Goal: Find specific page/section: Find specific page/section

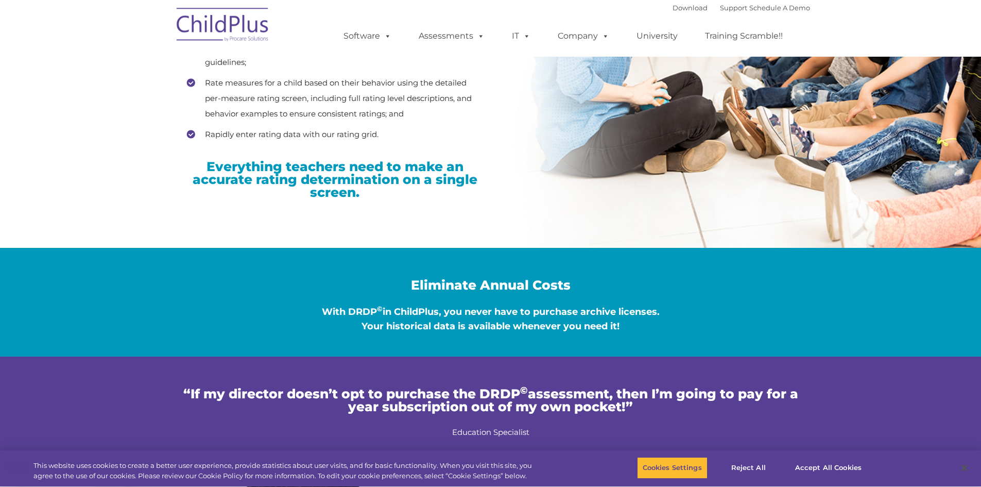
type input ""
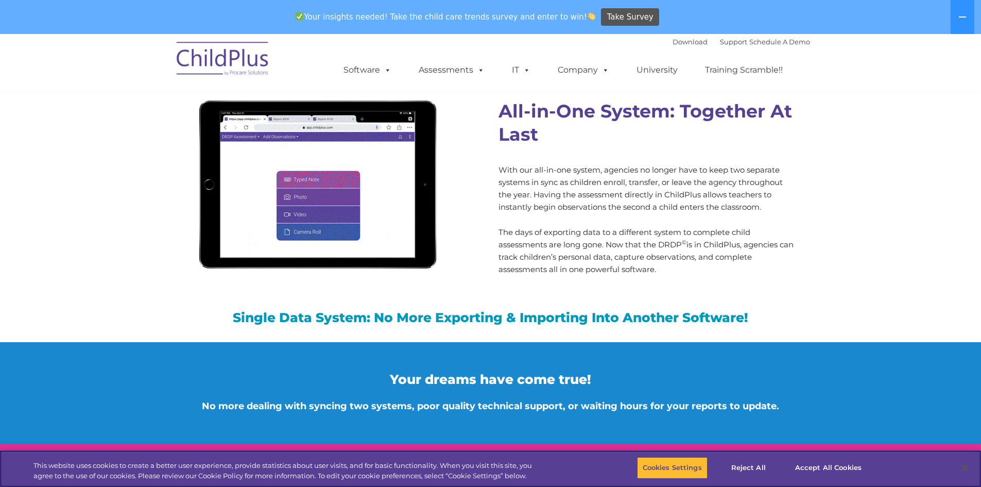
scroll to position [955, 0]
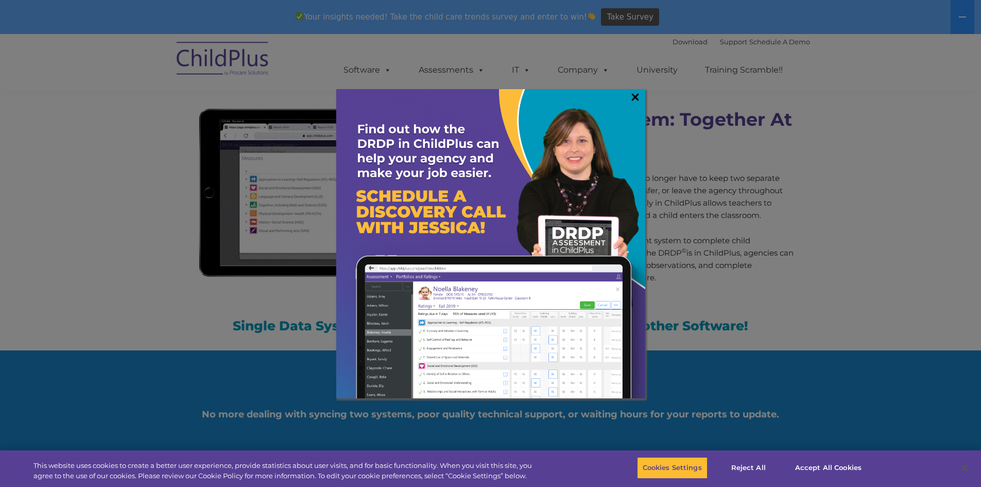
click at [634, 95] on link "×" at bounding box center [635, 97] width 12 height 10
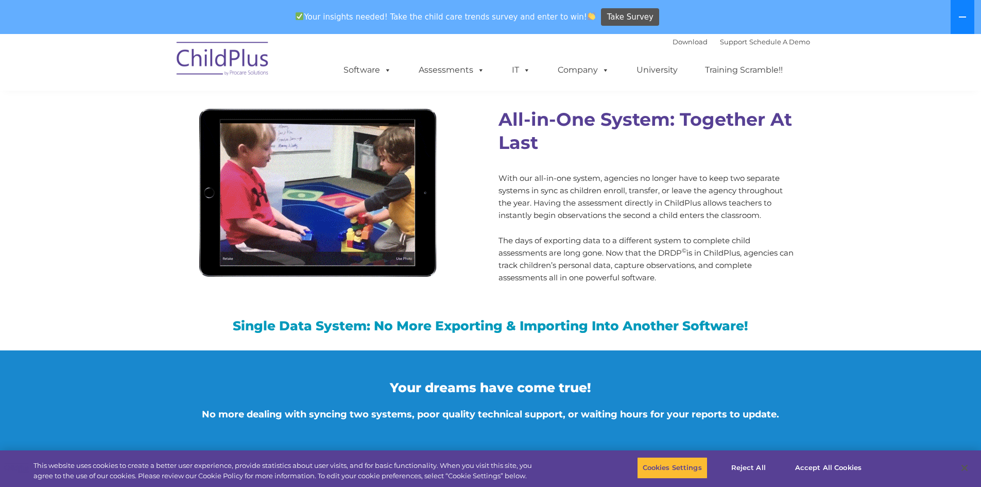
click at [962, 18] on icon at bounding box center [962, 17] width 8 height 8
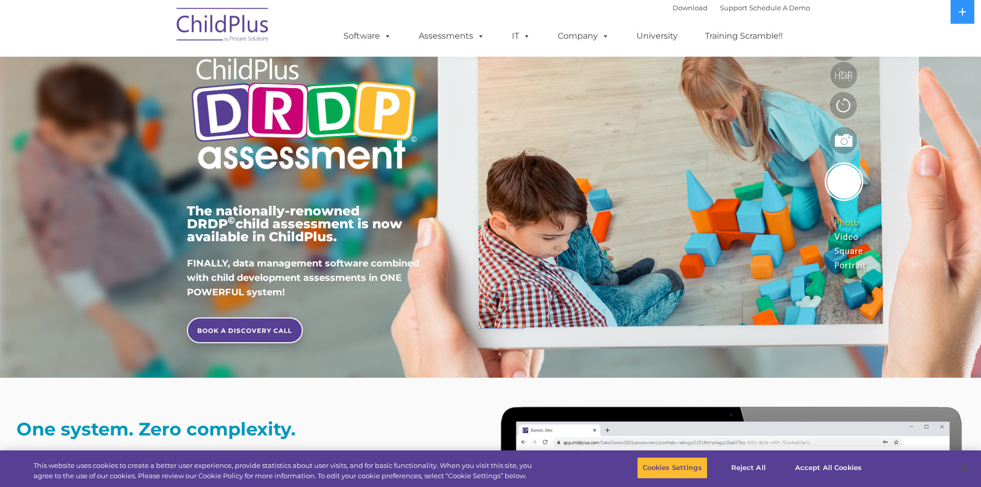
scroll to position [0, 0]
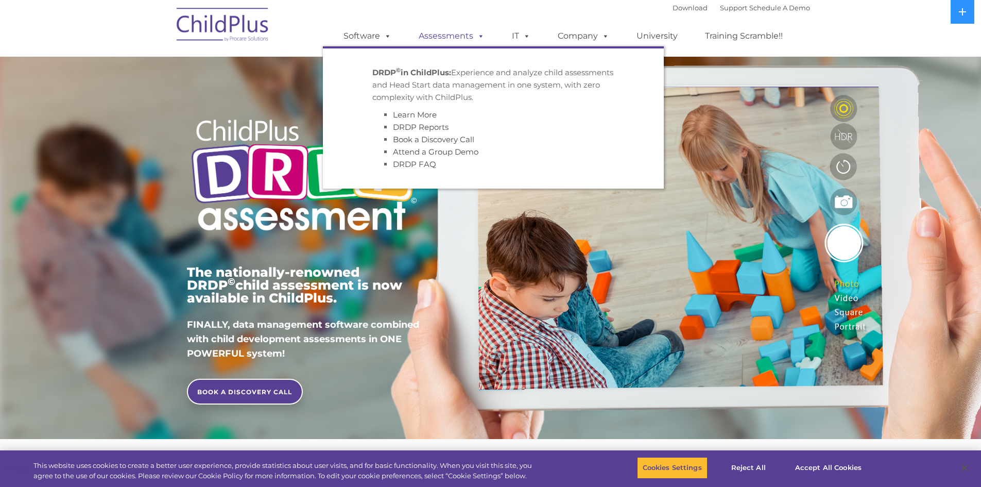
click at [471, 39] on link "Assessments" at bounding box center [451, 36] width 87 height 21
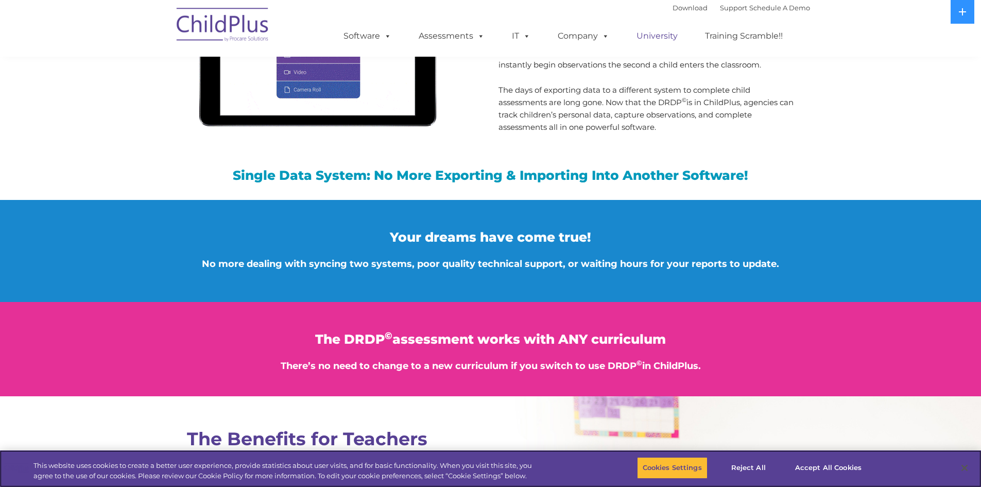
scroll to position [1072, 0]
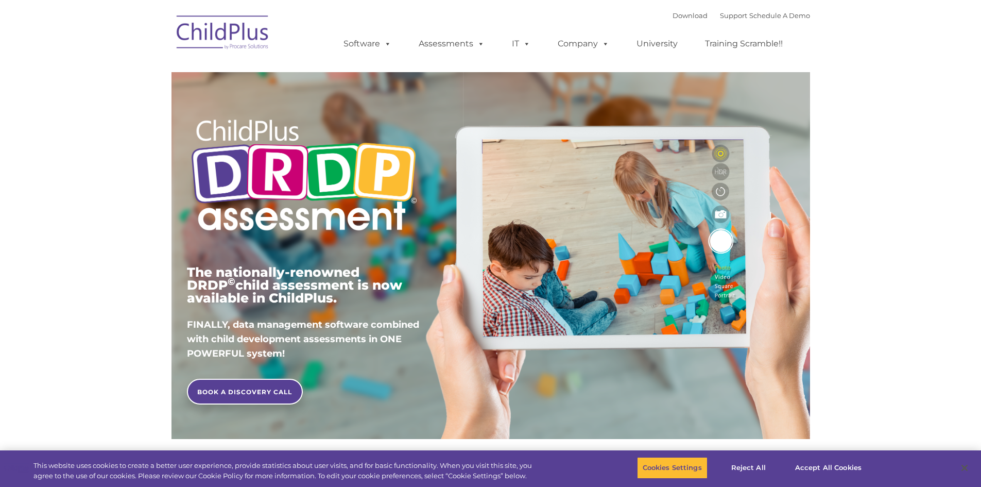
type input ""
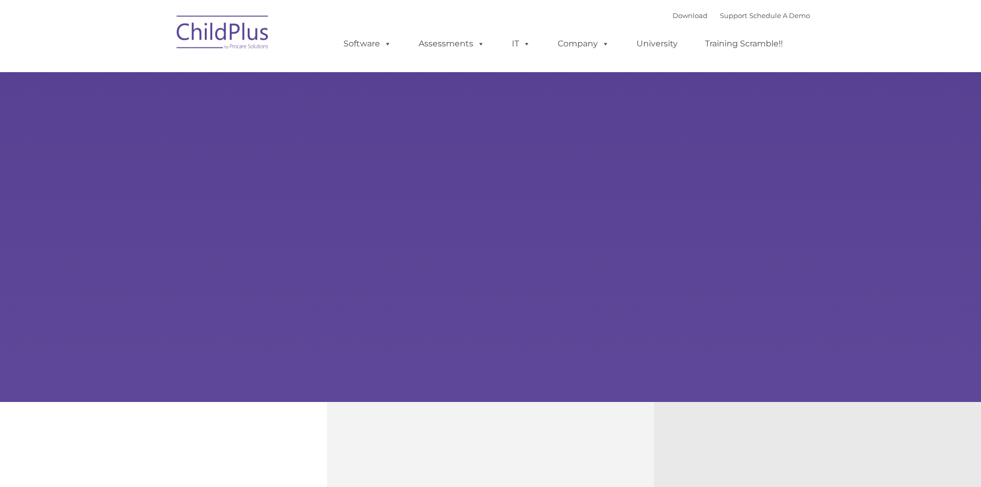
type input ""
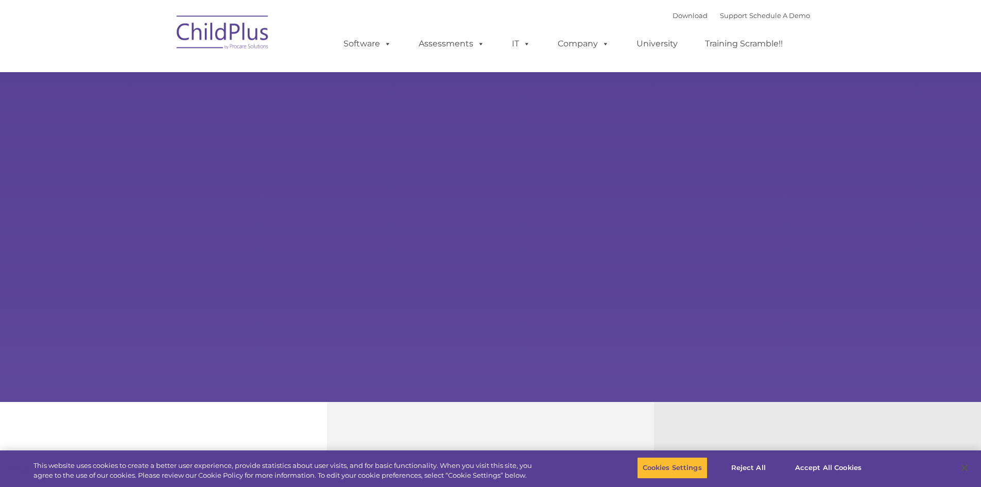
select select "MEDIUM"
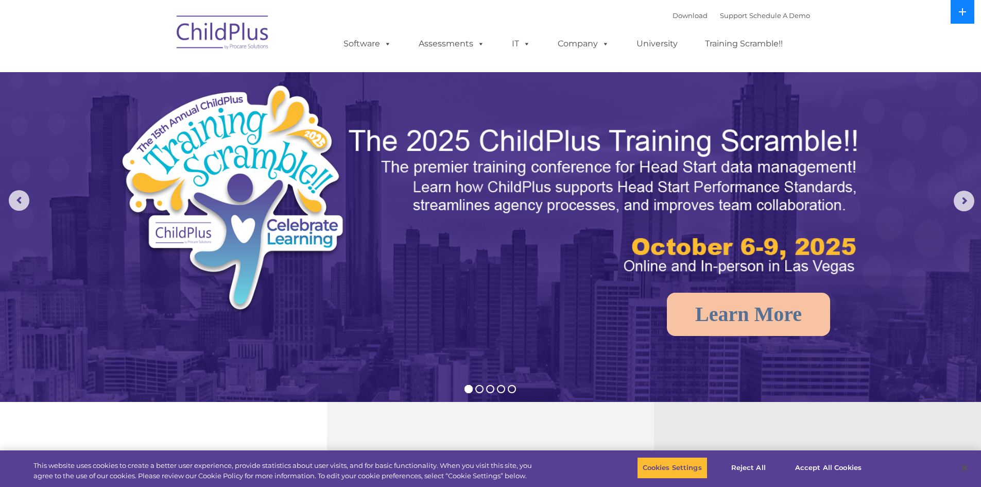
click at [963, 12] on icon at bounding box center [962, 11] width 7 height 7
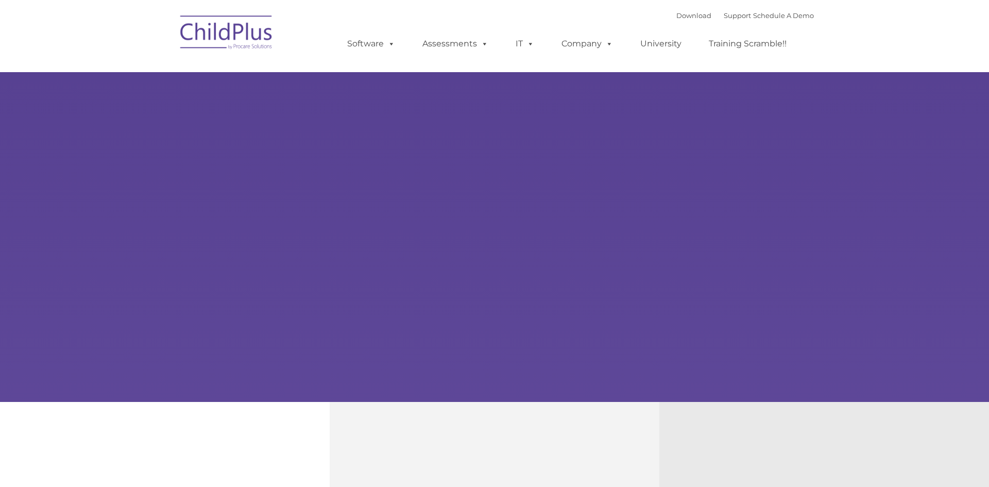
type input ""
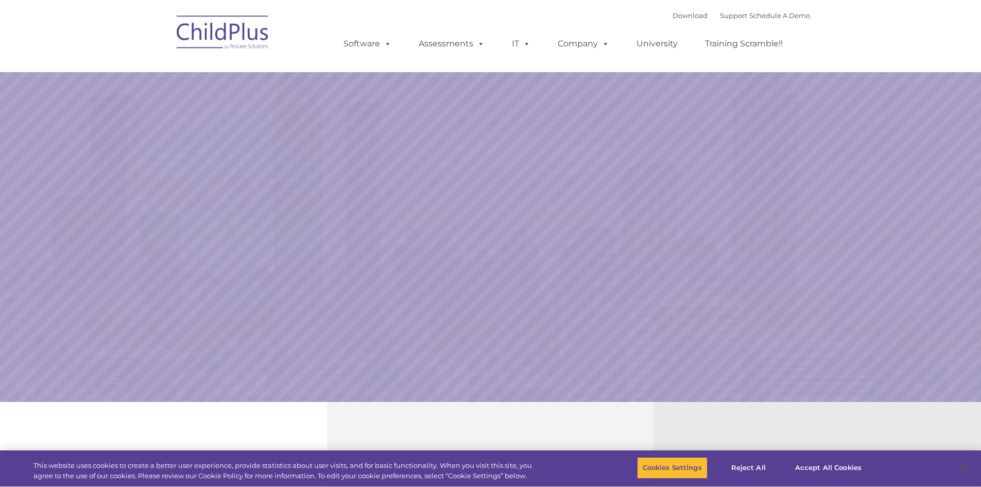
select select "MEDIUM"
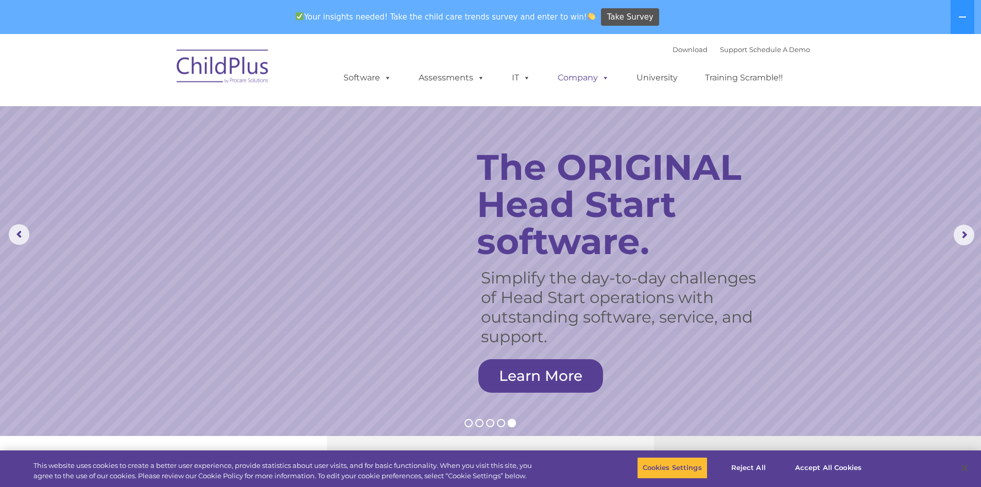
click at [572, 75] on link "Company" at bounding box center [583, 77] width 72 height 21
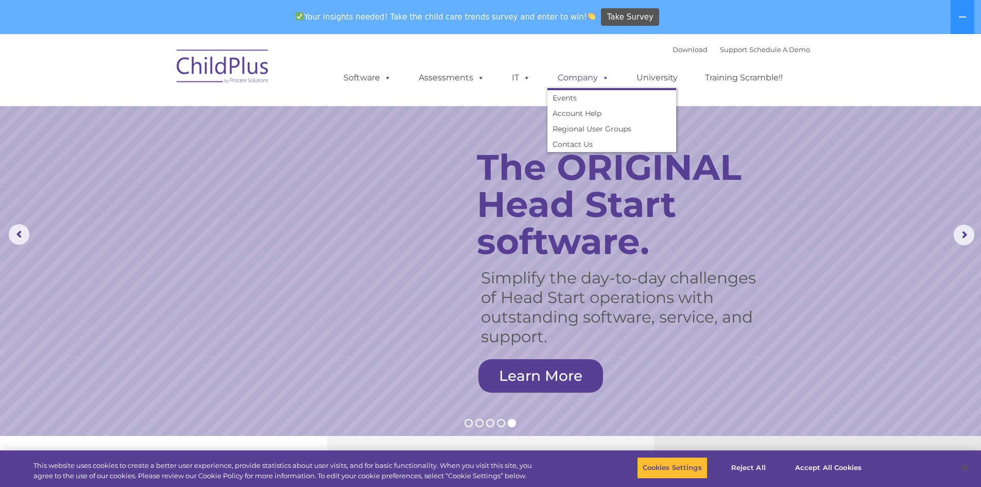
scroll to position [34, 0]
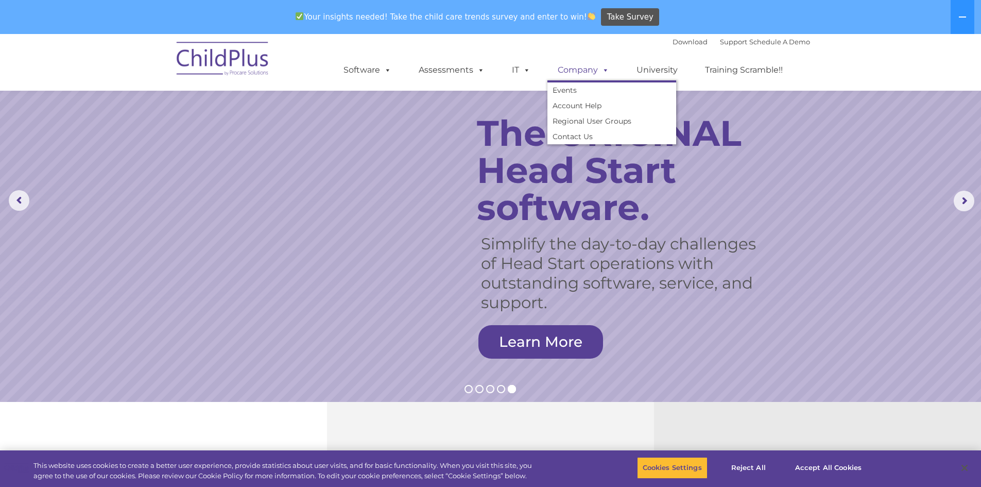
click at [569, 68] on link "Company" at bounding box center [583, 70] width 72 height 21
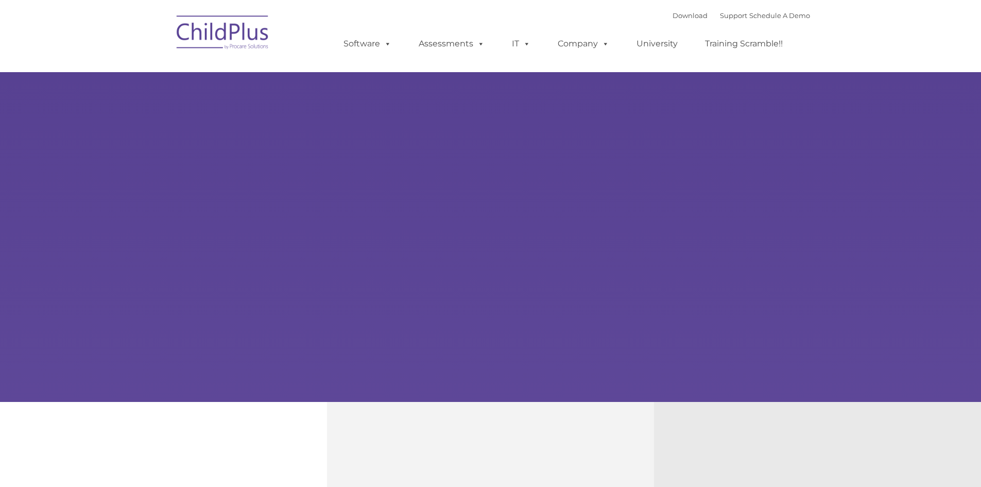
type input ""
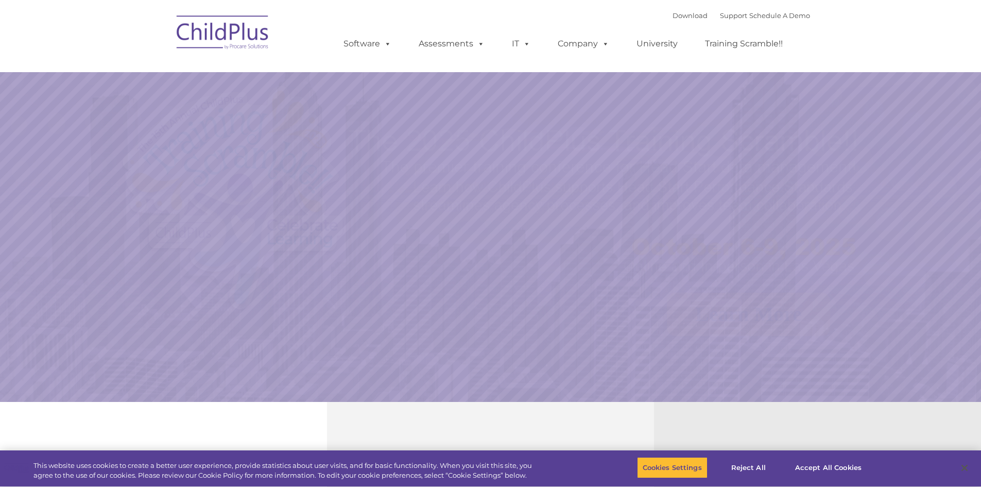
select select "MEDIUM"
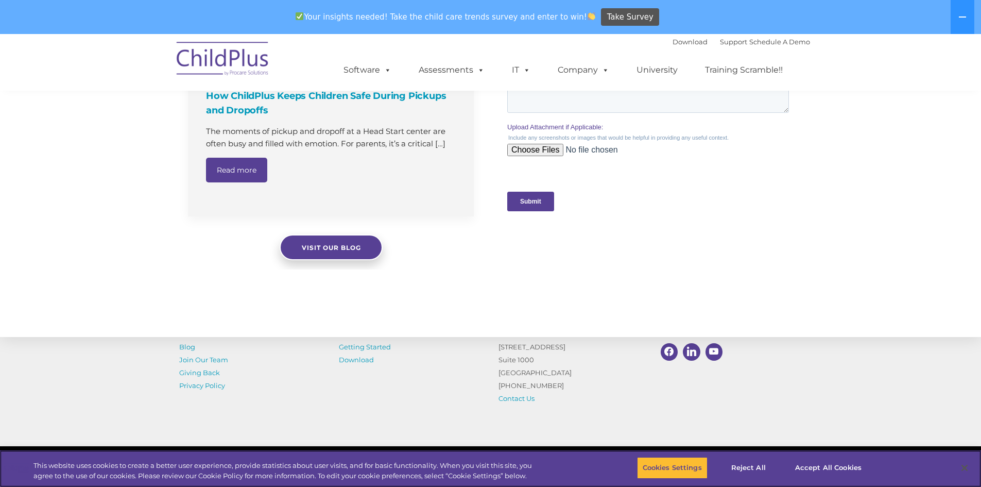
scroll to position [1039, 0]
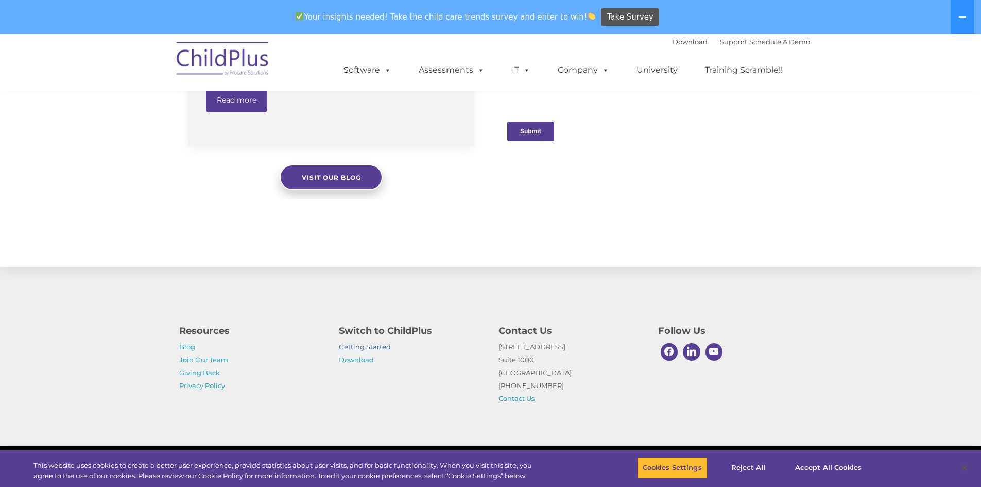
click at [365, 349] on link "Getting Started" at bounding box center [365, 346] width 52 height 8
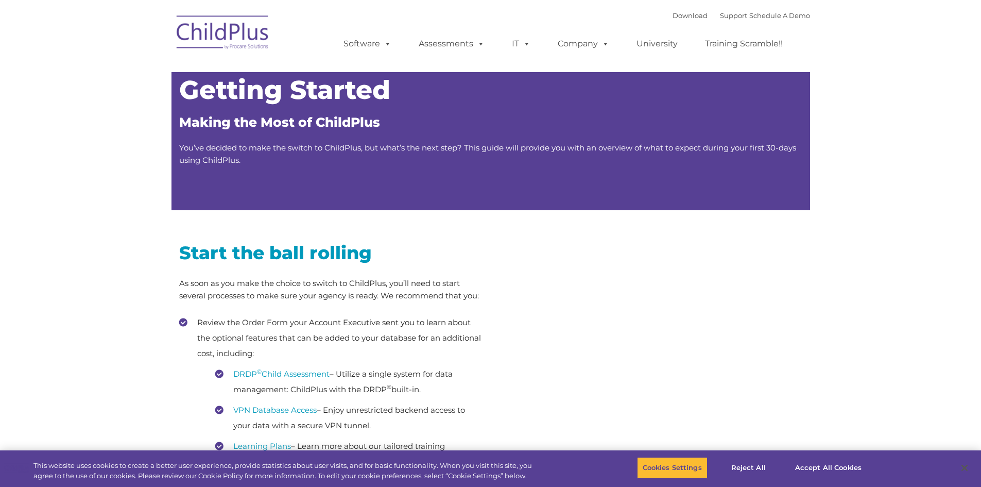
type input ""
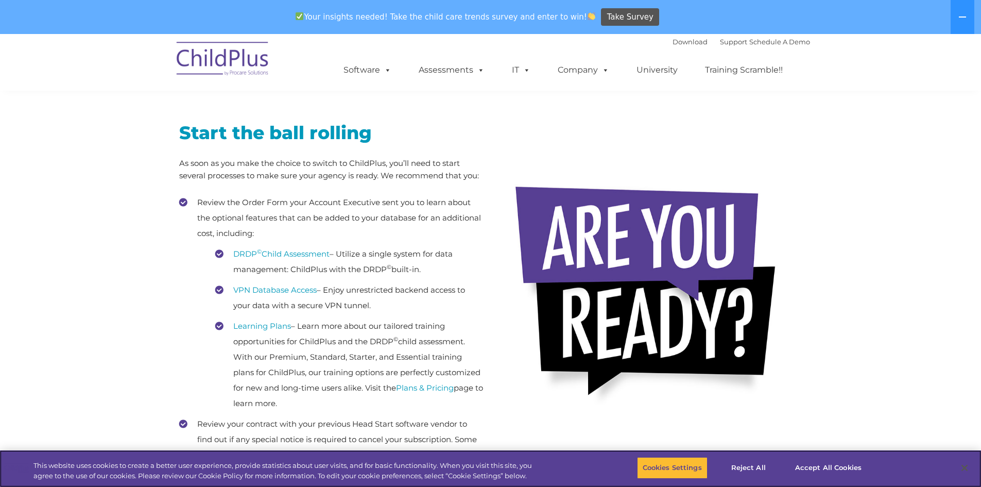
scroll to position [154, 0]
click at [270, 252] on link "DRDP © Child Assessment" at bounding box center [281, 253] width 96 height 10
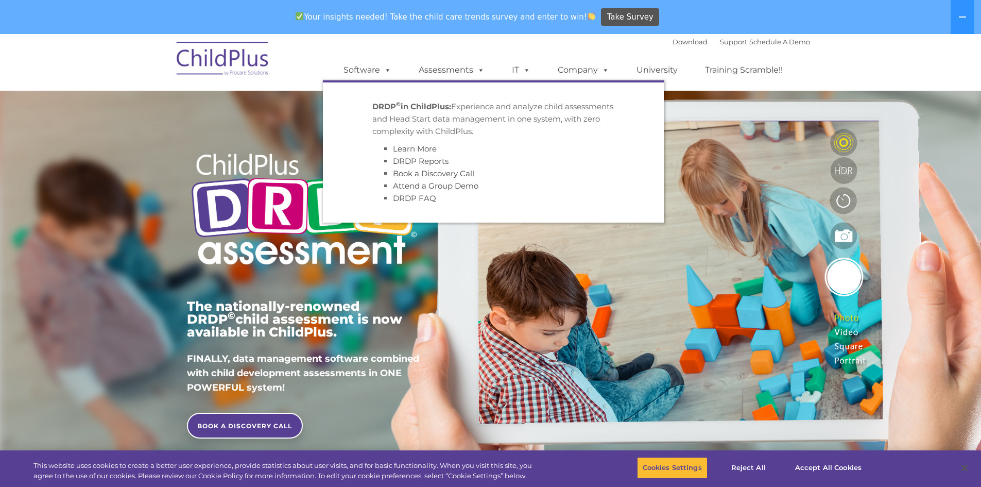
click at [448, 99] on li "DRDP © in ChildPlus: Experience and analyze child assessments and Head Start da…" at bounding box center [493, 152] width 257 height 119
click at [447, 64] on link "Assessments" at bounding box center [451, 70] width 87 height 21
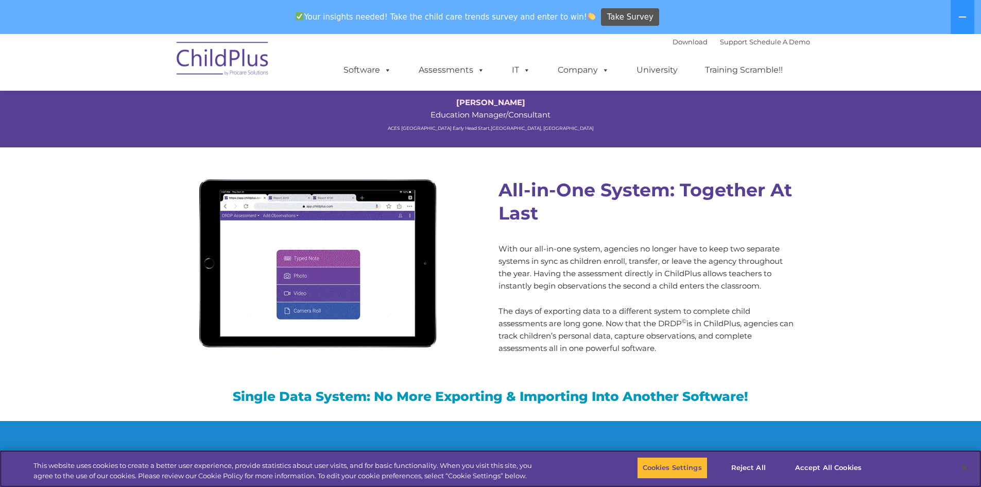
scroll to position [885, 0]
